Goal: Navigation & Orientation: Go to known website

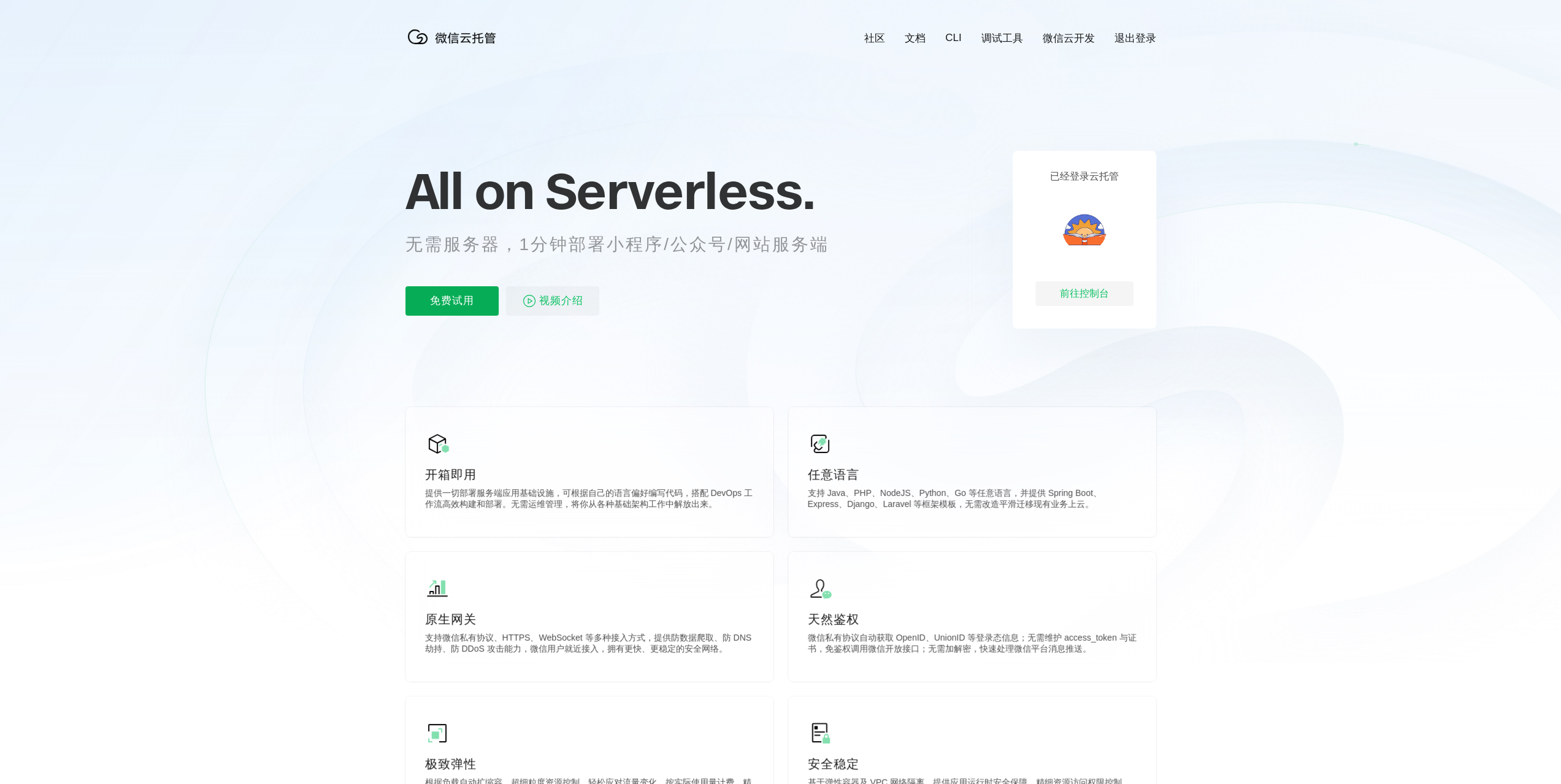
scroll to position [0, 2181]
drag, startPoint x: 1048, startPoint y: 175, endPoint x: 1116, endPoint y: 176, distance: 68.0
click at [1116, 176] on div "已经登录云托管 前往控制台" at bounding box center [1085, 239] width 144 height 178
click at [1188, 162] on icon at bounding box center [780, 331] width 1178 height 662
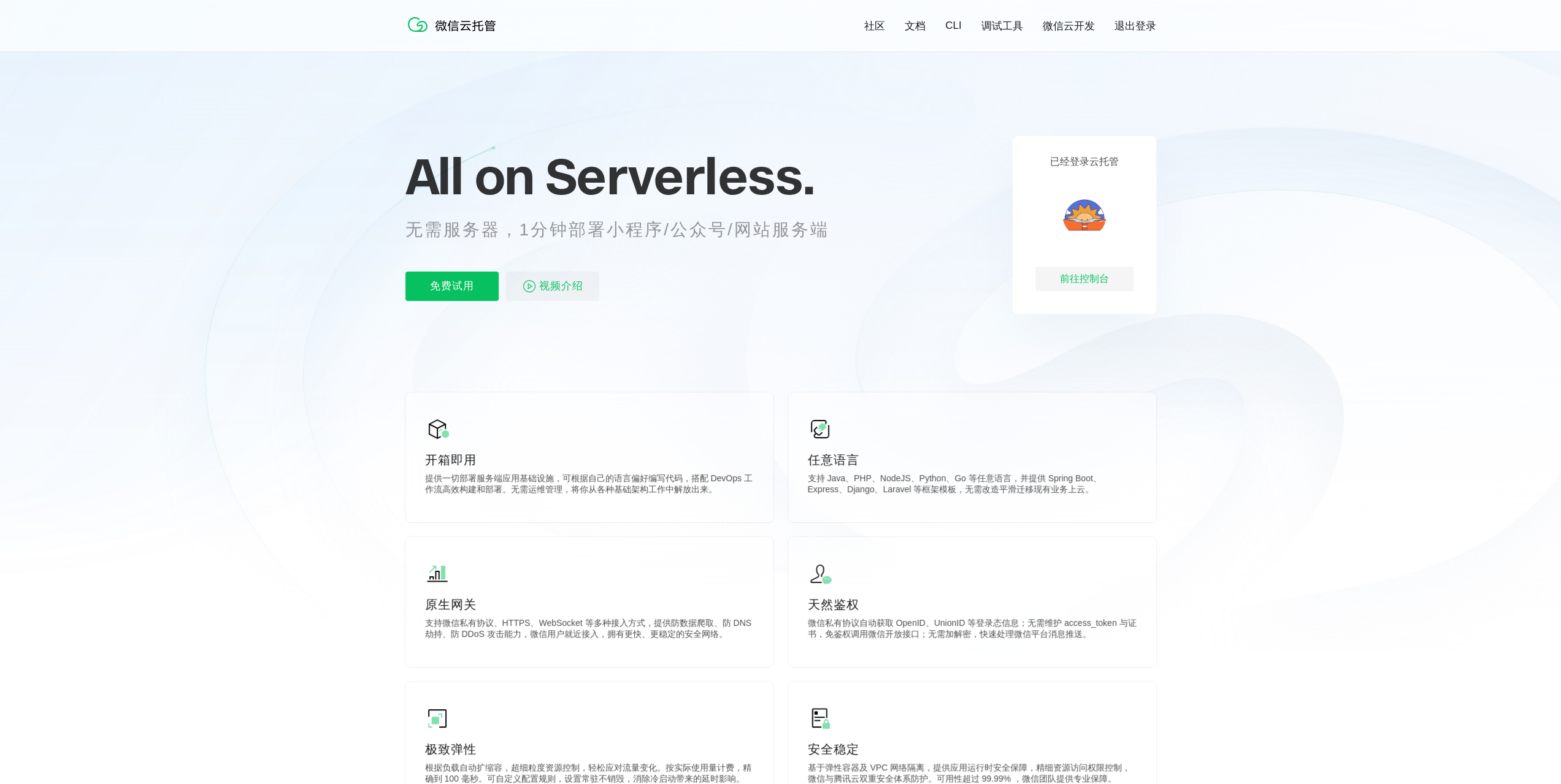
scroll to position [123, 0]
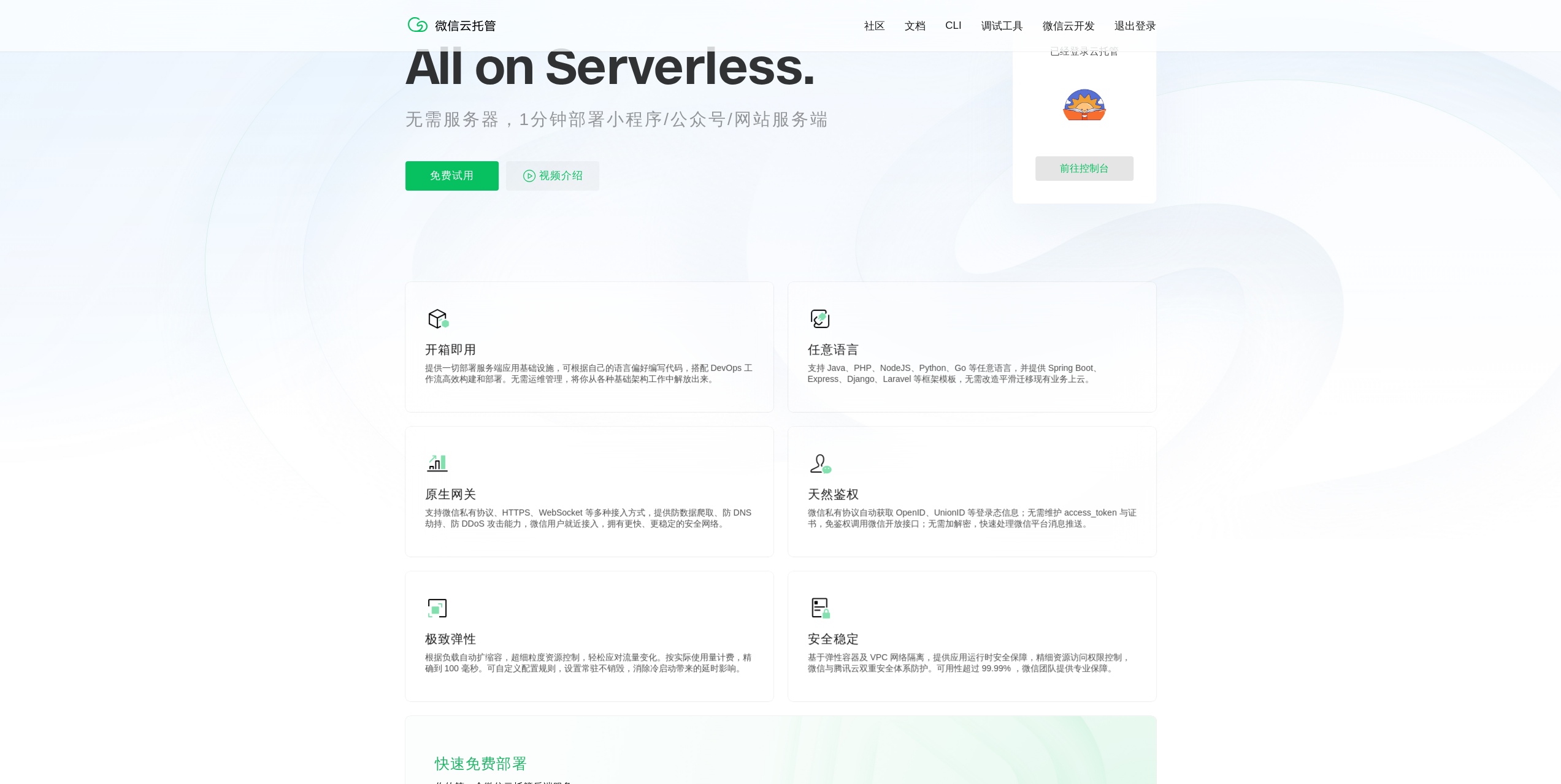
click at [1060, 174] on div "前往控制台" at bounding box center [1084, 168] width 98 height 24
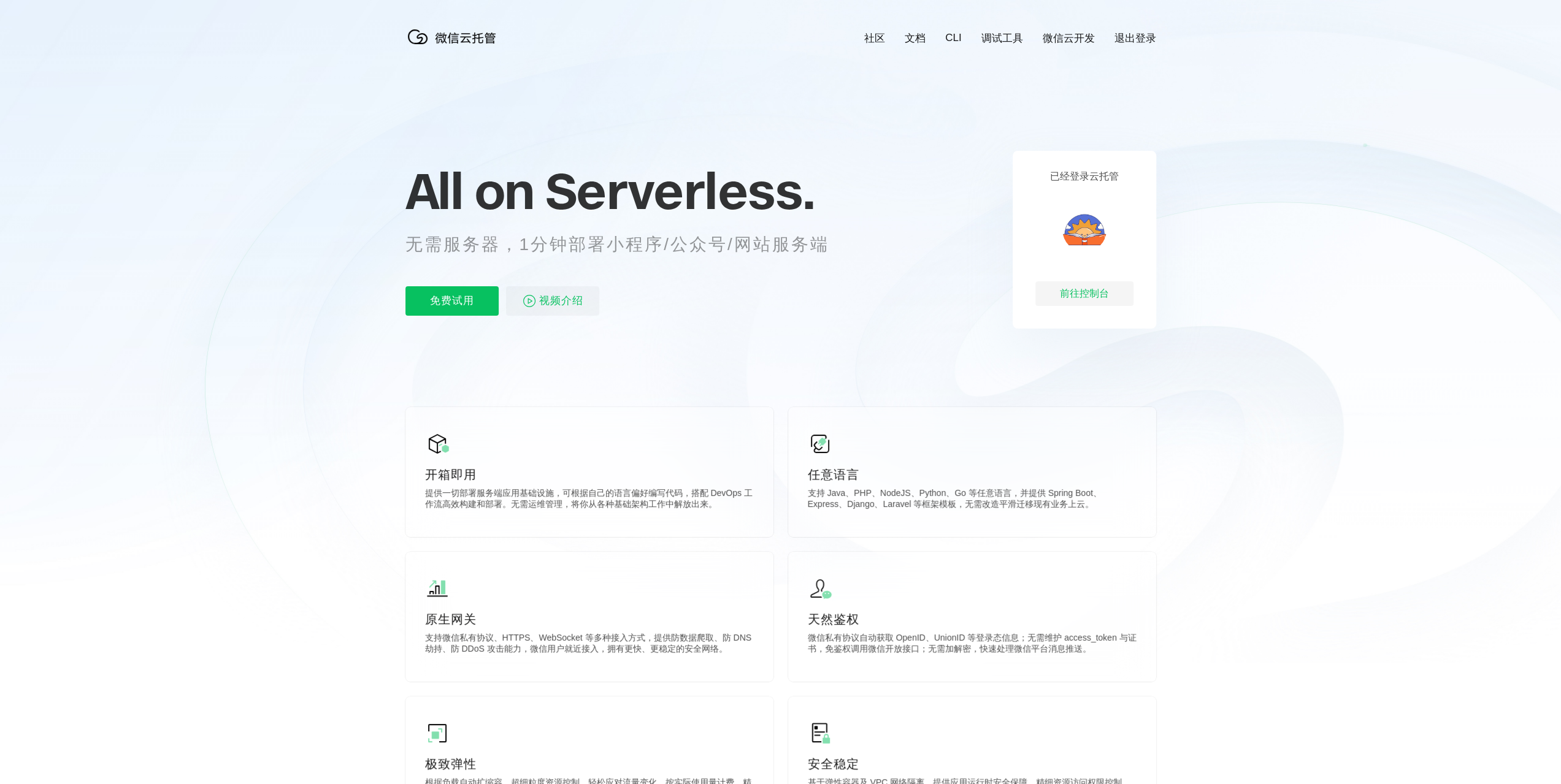
scroll to position [0, 2181]
click at [364, 188] on icon at bounding box center [780, 331] width 1178 height 662
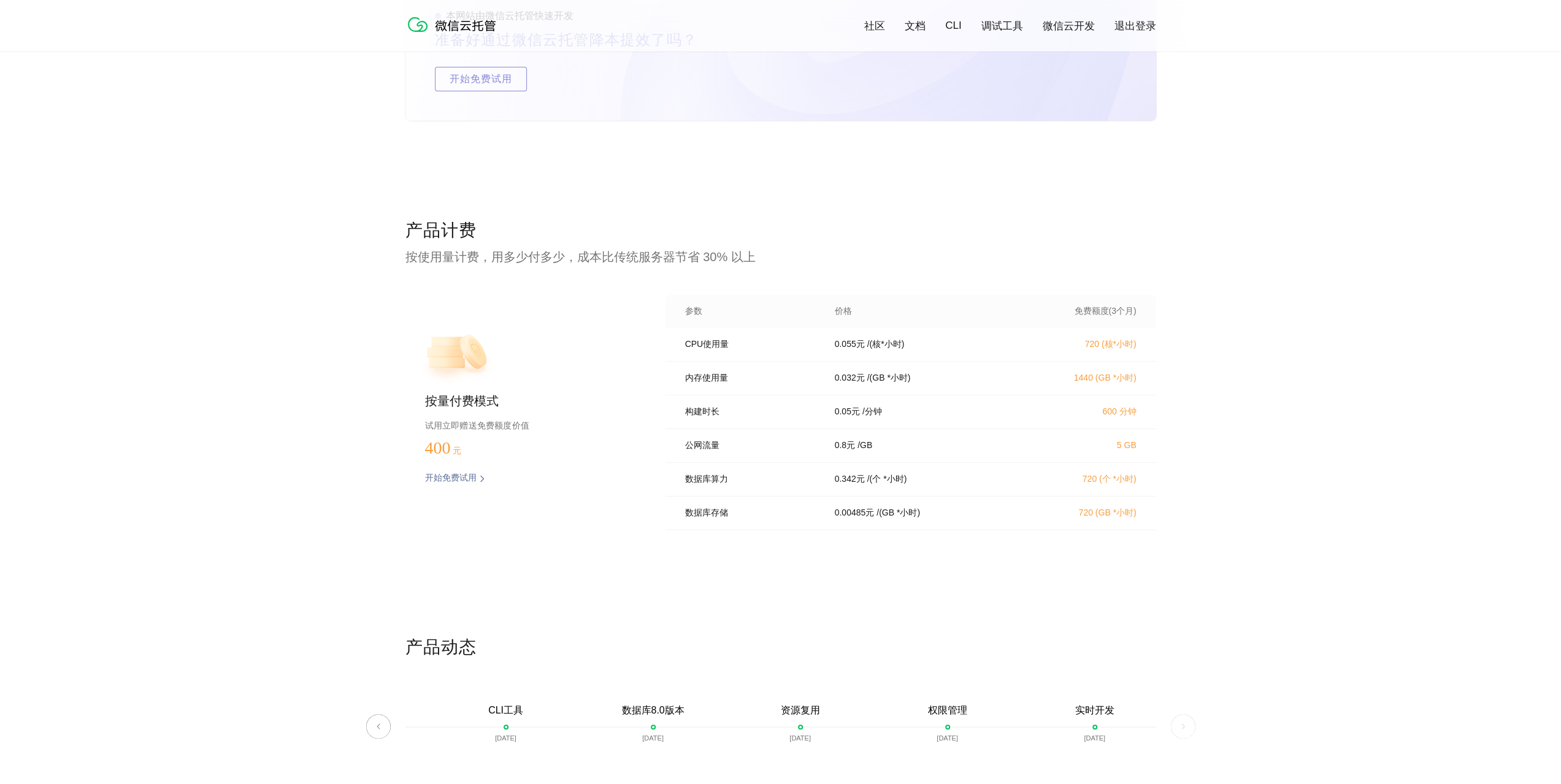
scroll to position [2330, 0]
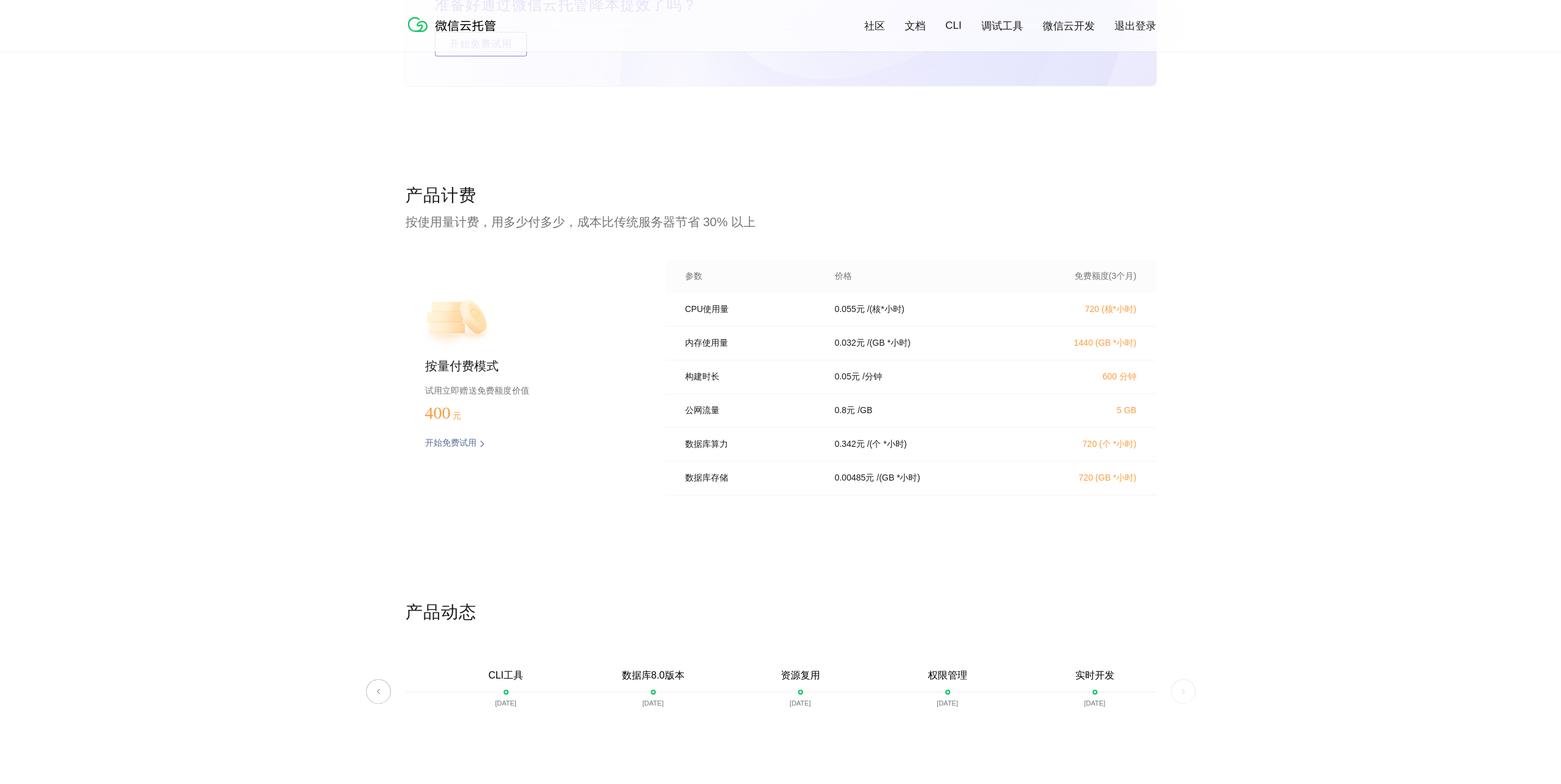
click at [364, 188] on div "产品计费 按使用量计费，用多少付多少，成本比传统服务器节省 30% 以上 按量付费模式 试用立即赠送免费额度价值 400 元 开始免费试用 预估费用 参数 价…" at bounding box center [780, 392] width 1561 height 417
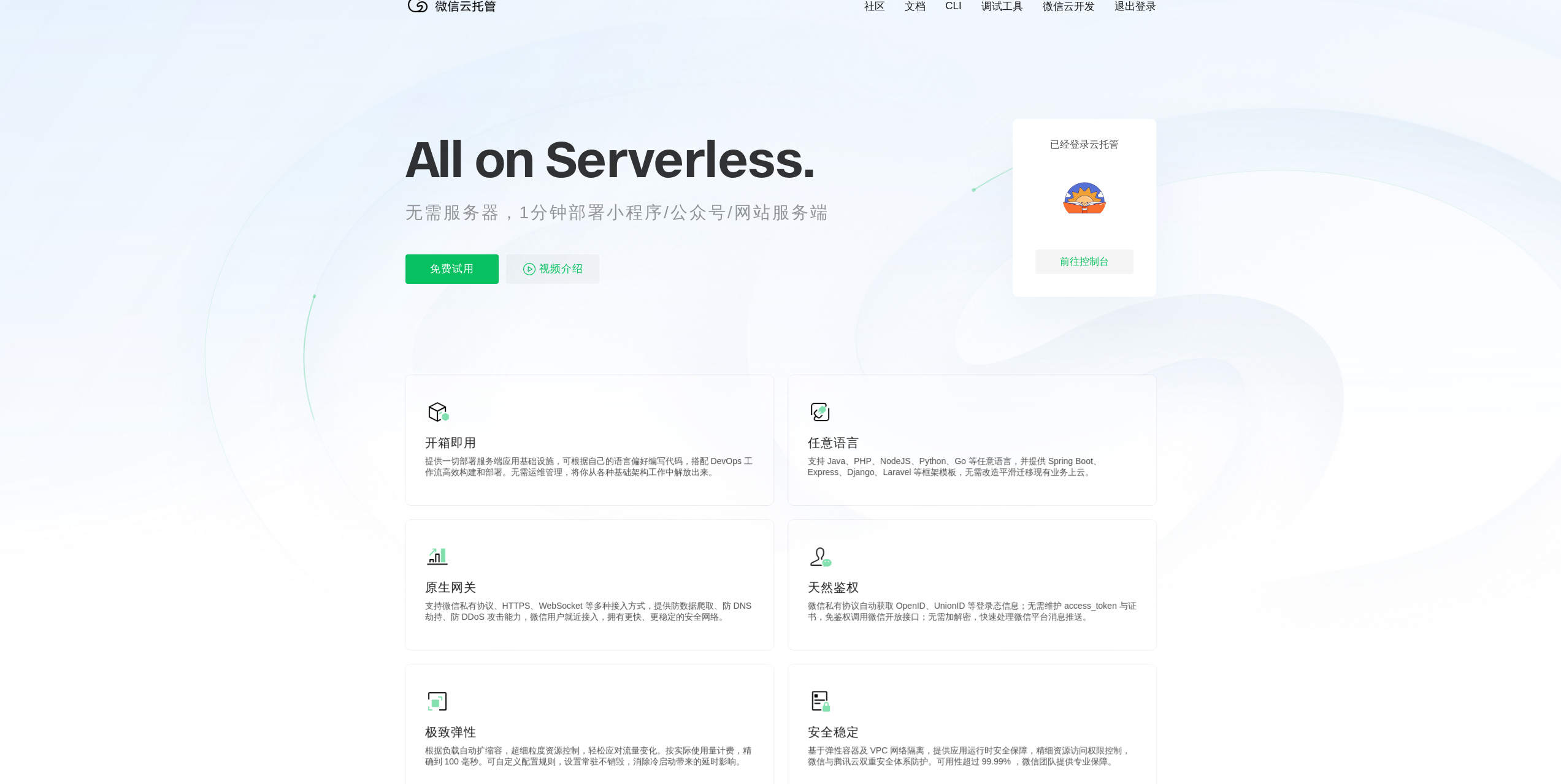
scroll to position [0, 0]
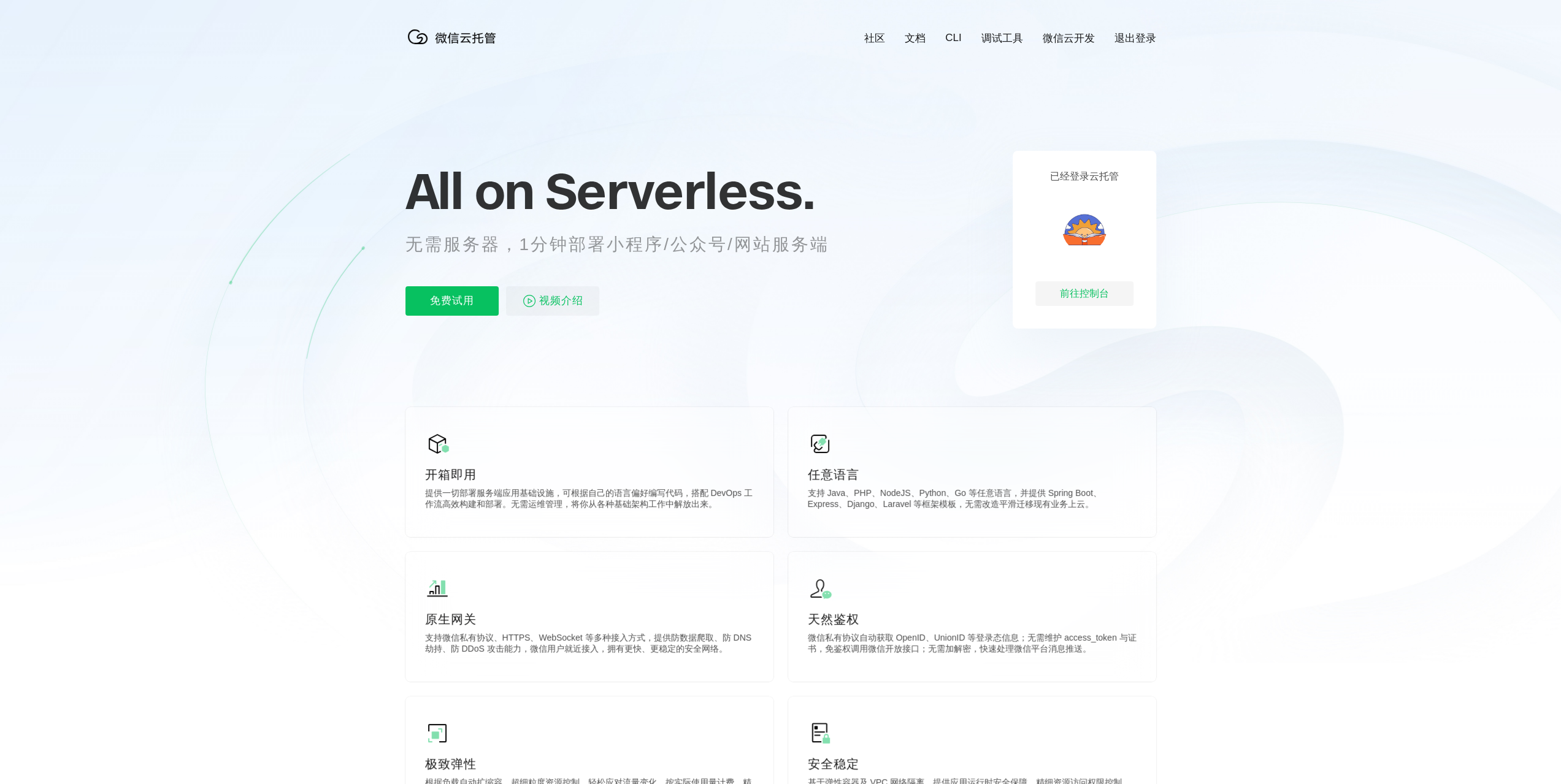
click at [465, 38] on img at bounding box center [455, 36] width 98 height 24
click at [1072, 43] on link "微信云开发" at bounding box center [1069, 38] width 52 height 14
